Goal: Check status: Check status

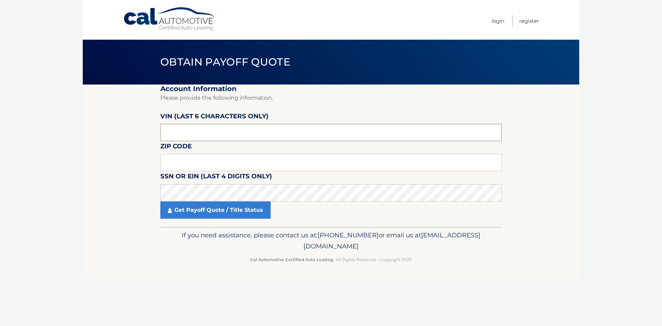
click at [170, 138] on input "text" at bounding box center [330, 132] width 341 height 17
type input "215665"
click at [207, 164] on input "text" at bounding box center [330, 162] width 341 height 17
type input "07930"
click button "For Originating Dealer" at bounding box center [0, 0] width 0 height 0
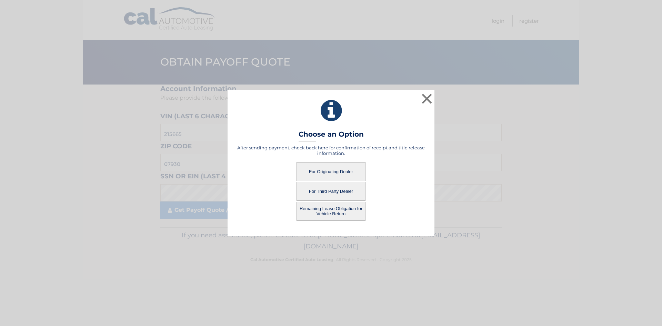
click at [346, 174] on button "For Originating Dealer" at bounding box center [330, 171] width 69 height 19
click at [333, 173] on button "For Originating Dealer" at bounding box center [330, 171] width 69 height 19
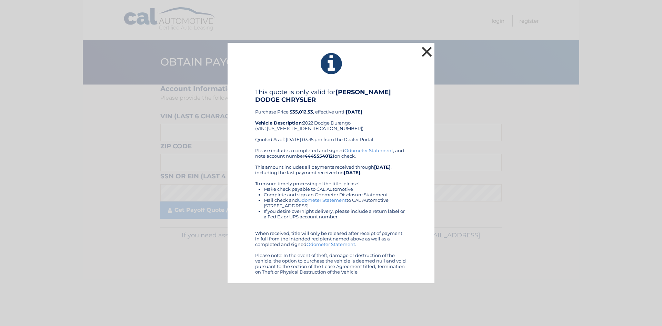
click at [421, 53] on button "×" at bounding box center [427, 52] width 14 height 14
